Goal: Information Seeking & Learning: Check status

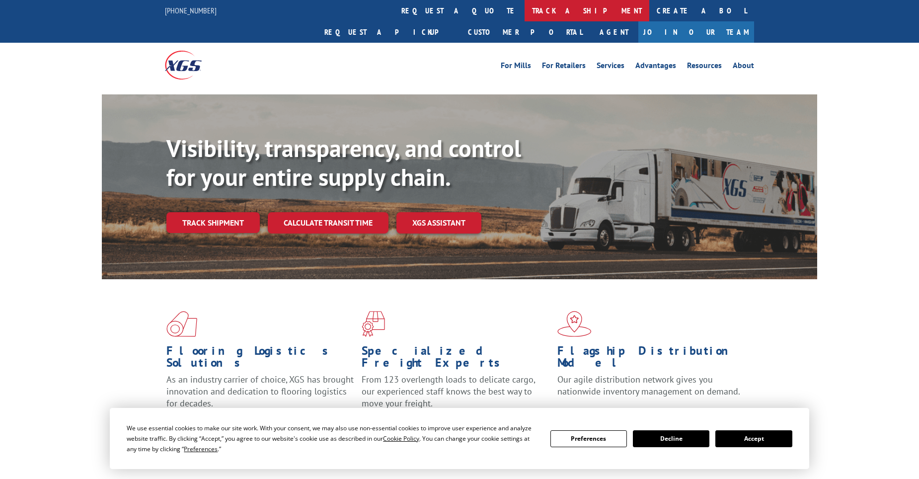
click at [524, 10] on link "track a shipment" at bounding box center [586, 10] width 125 height 21
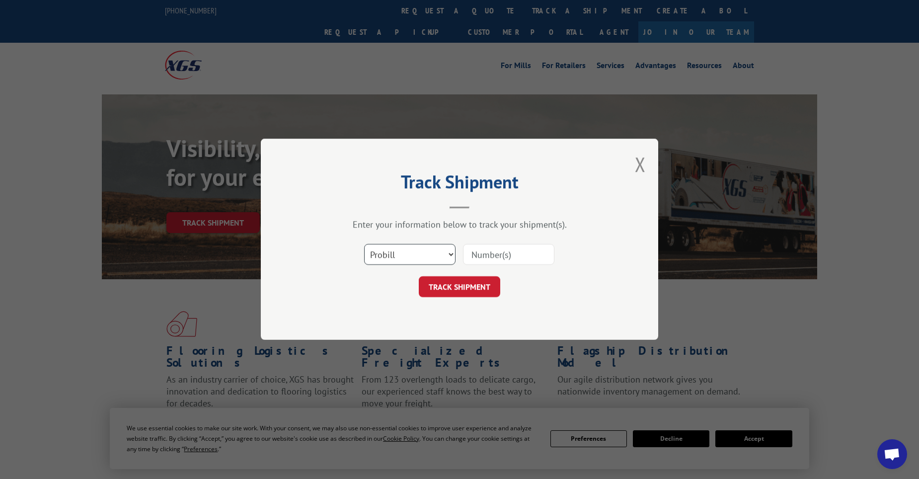
click at [397, 256] on select "Select category... Probill BOL PO" at bounding box center [409, 254] width 91 height 21
select select "po"
click at [364, 244] on select "Select category... Probill BOL PO" at bounding box center [409, 254] width 91 height 21
click at [503, 255] on input at bounding box center [508, 254] width 91 height 21
paste input "11519181"
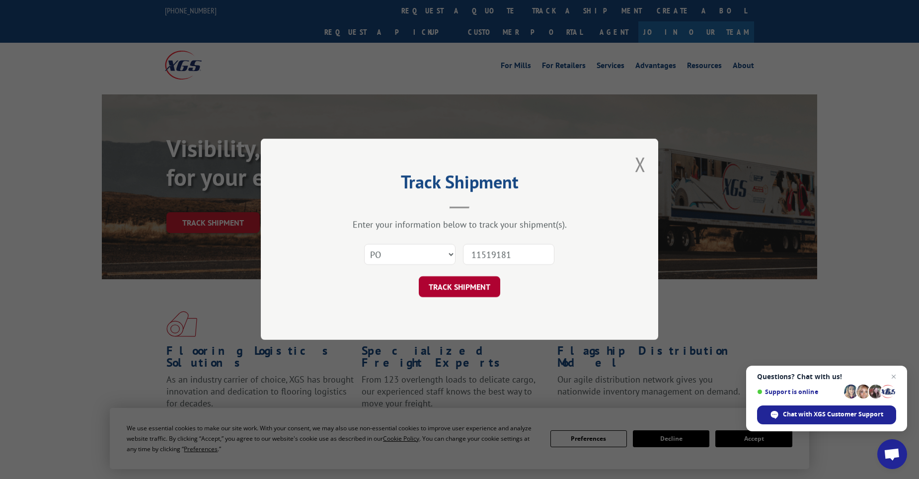
type input "11519181"
click at [460, 291] on button "TRACK SHIPMENT" at bounding box center [459, 287] width 81 height 21
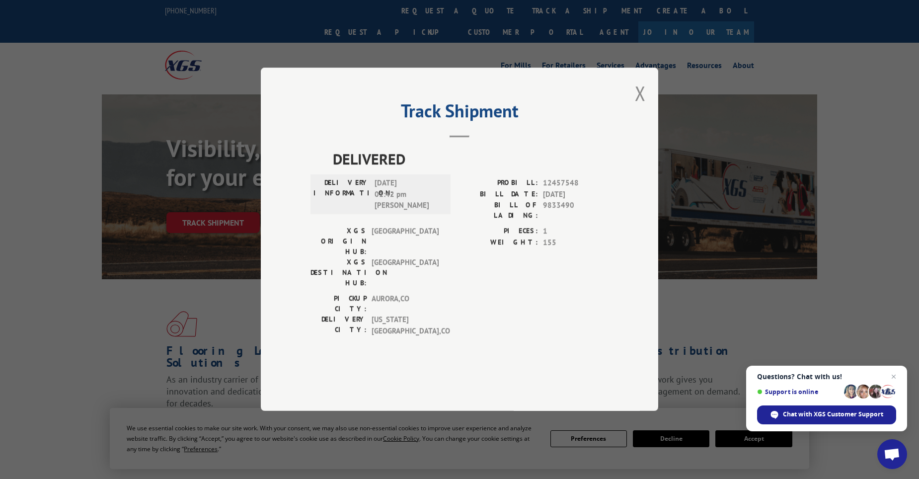
drag, startPoint x: 644, startPoint y: 112, endPoint x: 494, endPoint y: 73, distance: 155.4
click at [642, 106] on button "Close modal" at bounding box center [640, 93] width 11 height 26
